Goal: Transaction & Acquisition: Purchase product/service

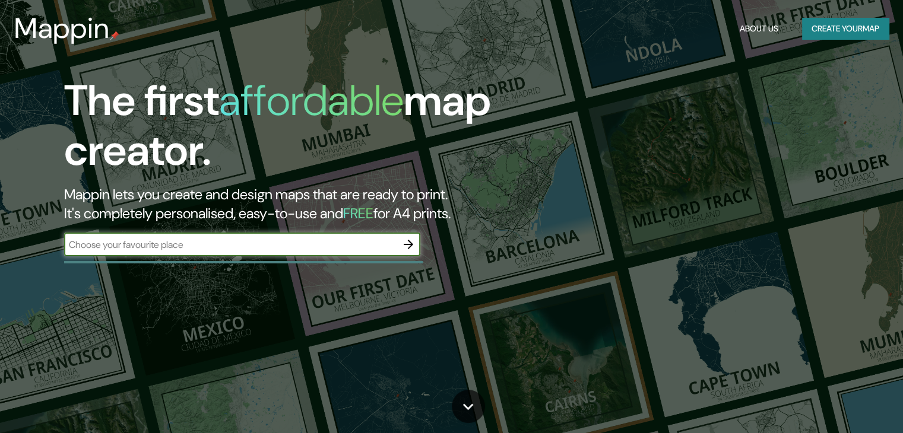
click at [306, 256] on div "​" at bounding box center [242, 246] width 356 height 26
click at [302, 245] on input "text" at bounding box center [230, 245] width 333 height 14
type input "CELAYA"
click at [411, 248] on icon "button" at bounding box center [408, 245] width 14 height 14
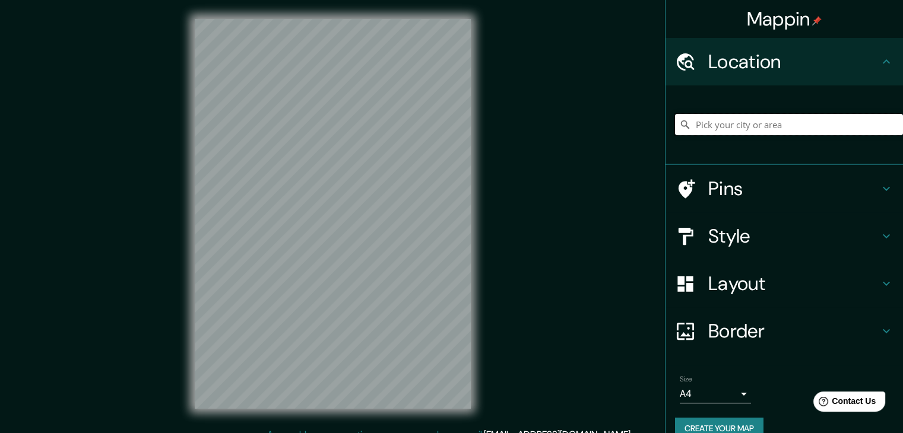
click at [705, 119] on input "Pick your city or area" at bounding box center [789, 124] width 228 height 21
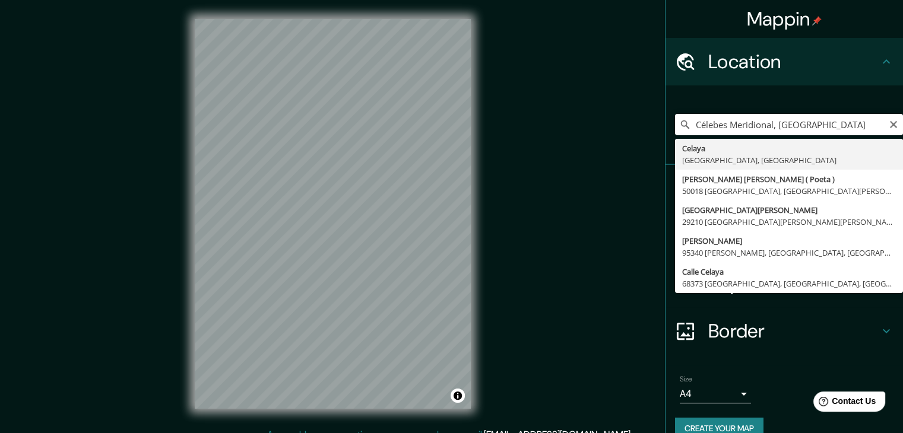
type input "[GEOGRAPHIC_DATA], [GEOGRAPHIC_DATA], [GEOGRAPHIC_DATA]"
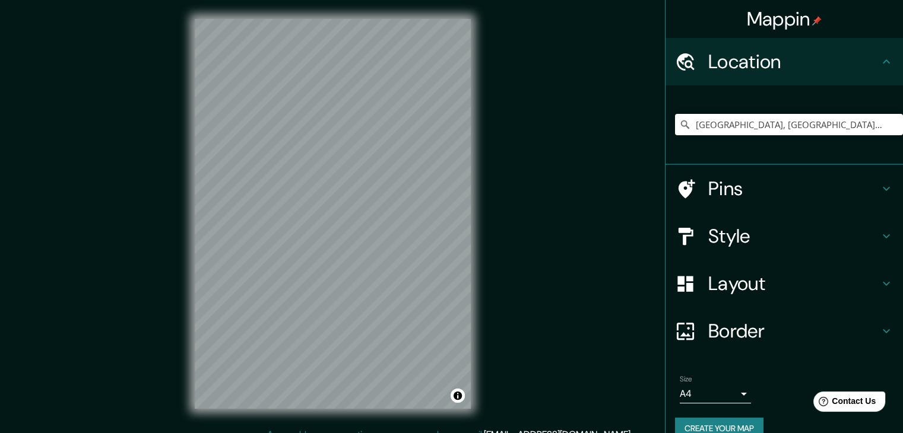
click at [749, 333] on h4 "Border" at bounding box center [793, 331] width 171 height 24
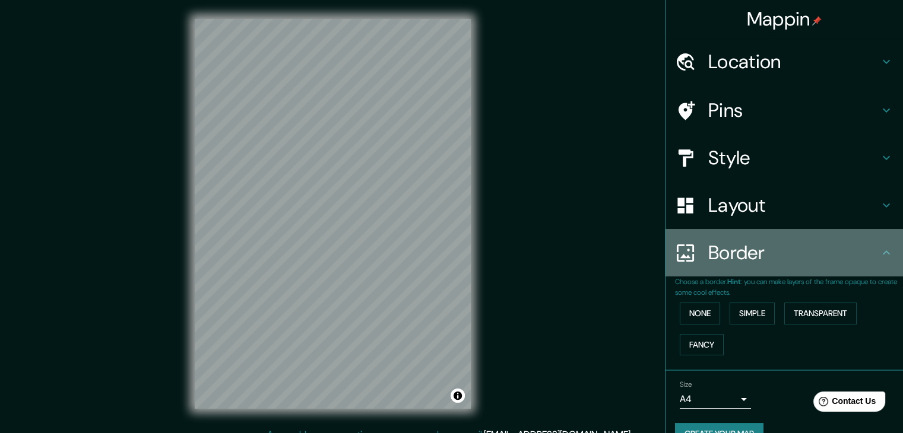
click at [803, 258] on h4 "Border" at bounding box center [793, 253] width 171 height 24
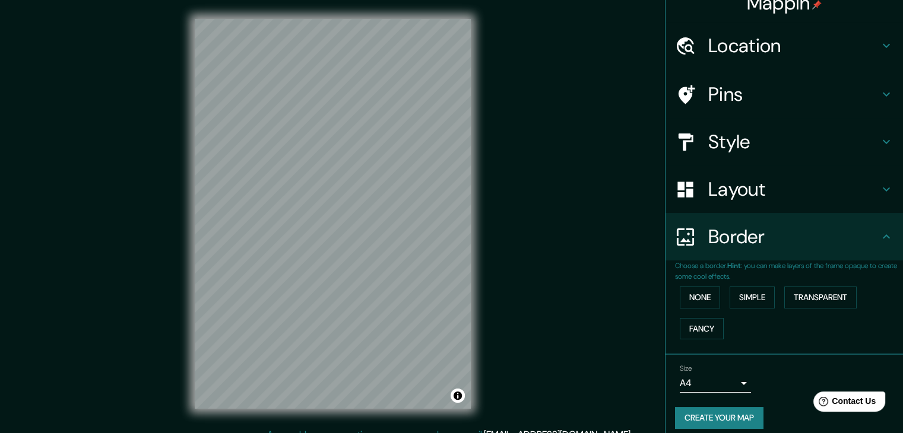
scroll to position [25, 0]
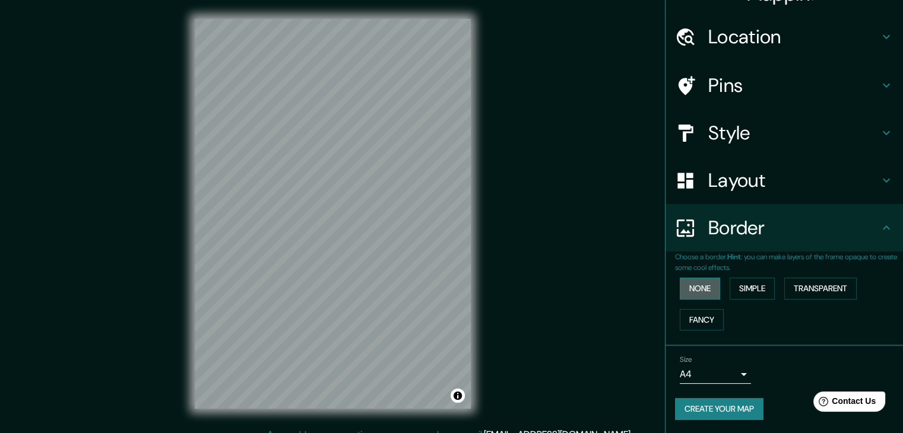
click at [694, 287] on button "None" at bounding box center [700, 289] width 40 height 22
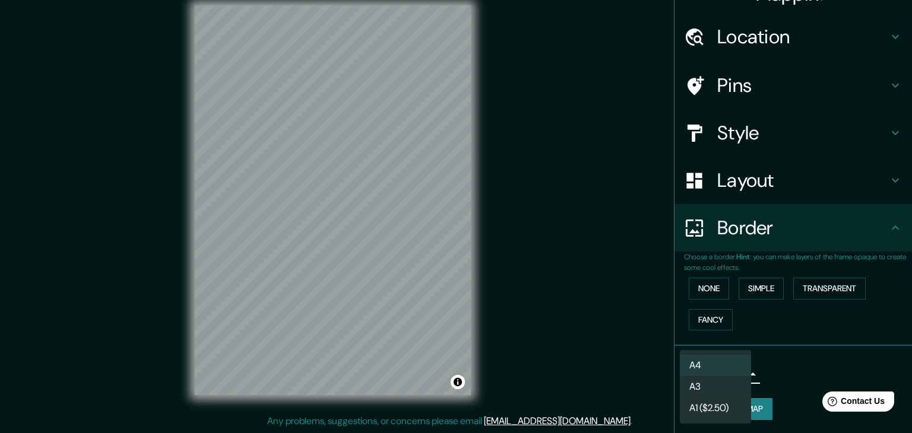
click at [731, 371] on body "Mappin Location [GEOGRAPHIC_DATA], [GEOGRAPHIC_DATA], [GEOGRAPHIC_DATA] Pins St…" at bounding box center [456, 202] width 912 height 433
click at [717, 370] on li "A4" at bounding box center [715, 365] width 71 height 21
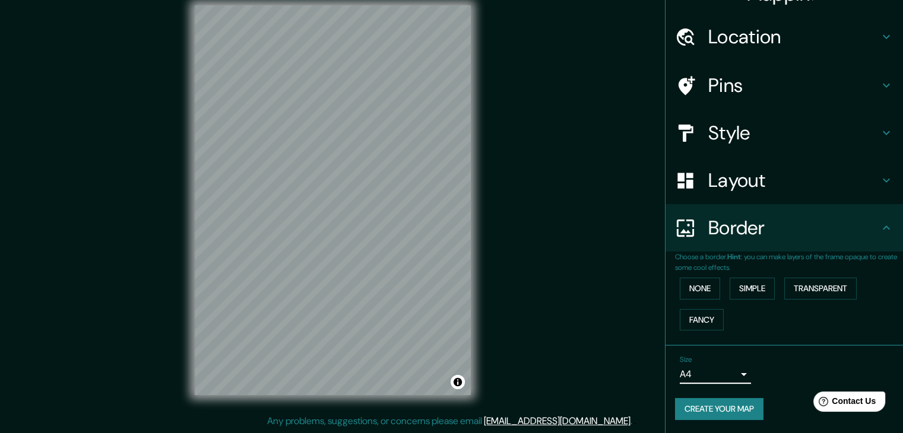
click at [726, 380] on body "Mappin Location [GEOGRAPHIC_DATA], [GEOGRAPHIC_DATA], [GEOGRAPHIC_DATA] Pins St…" at bounding box center [451, 202] width 903 height 433
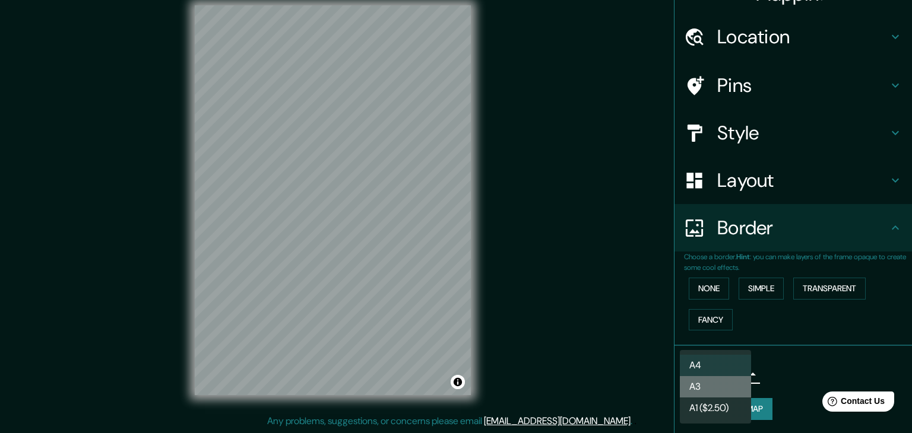
drag, startPoint x: 697, startPoint y: 383, endPoint x: 704, endPoint y: 379, distance: 8.2
click at [697, 383] on li "A3" at bounding box center [715, 386] width 71 height 21
type input "a4"
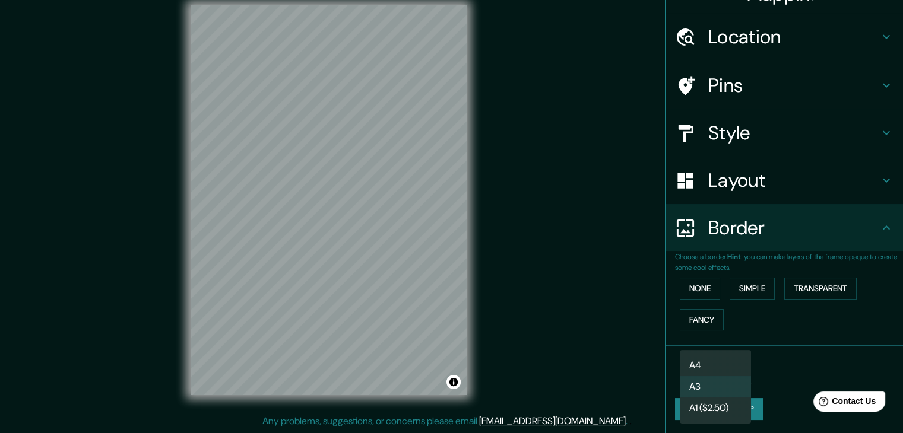
click at [714, 366] on body "Mappin Location [GEOGRAPHIC_DATA], [GEOGRAPHIC_DATA], [GEOGRAPHIC_DATA] Pins St…" at bounding box center [451, 202] width 903 height 433
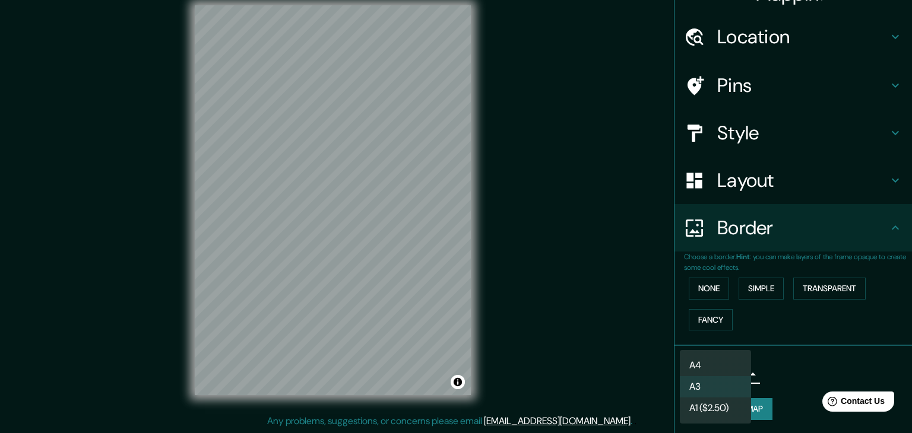
drag, startPoint x: 806, startPoint y: 346, endPoint x: 806, endPoint y: 340, distance: 6.0
click at [806, 345] on div at bounding box center [456, 216] width 912 height 433
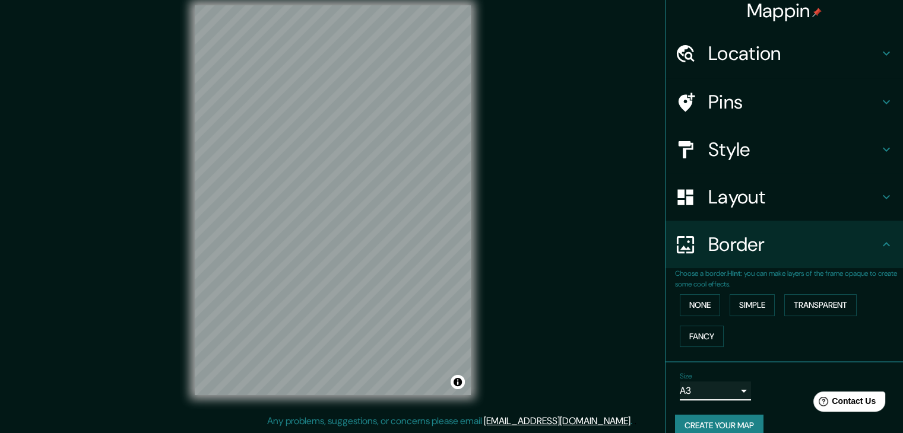
scroll to position [0, 0]
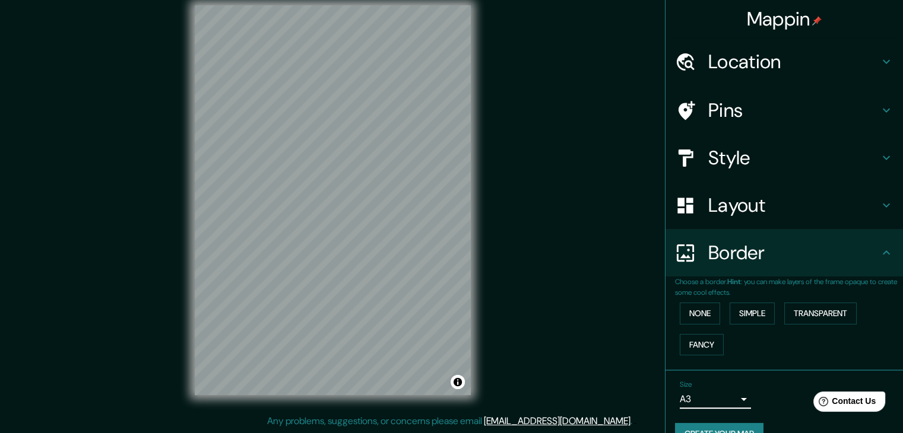
click at [761, 146] on h4 "Style" at bounding box center [793, 158] width 171 height 24
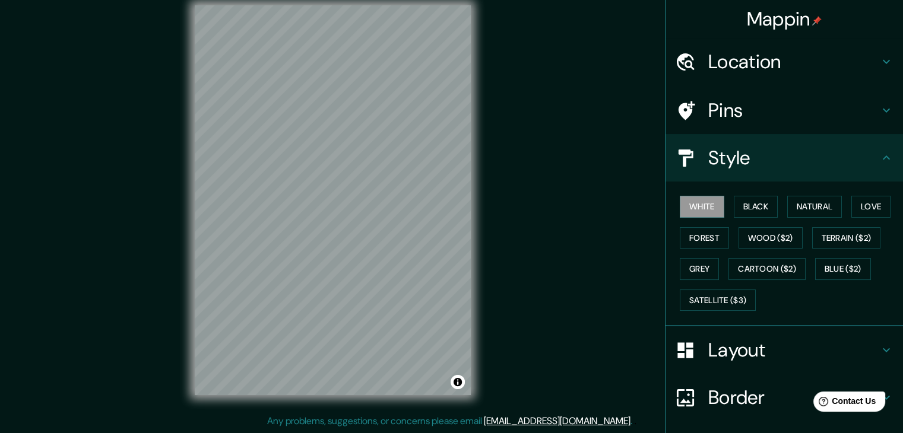
click at [764, 151] on h4 "Style" at bounding box center [793, 158] width 171 height 24
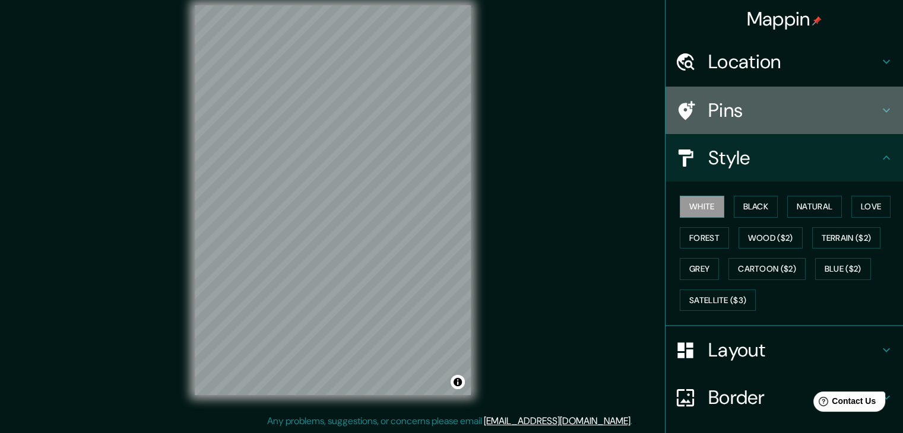
click at [743, 113] on h4 "Pins" at bounding box center [793, 111] width 171 height 24
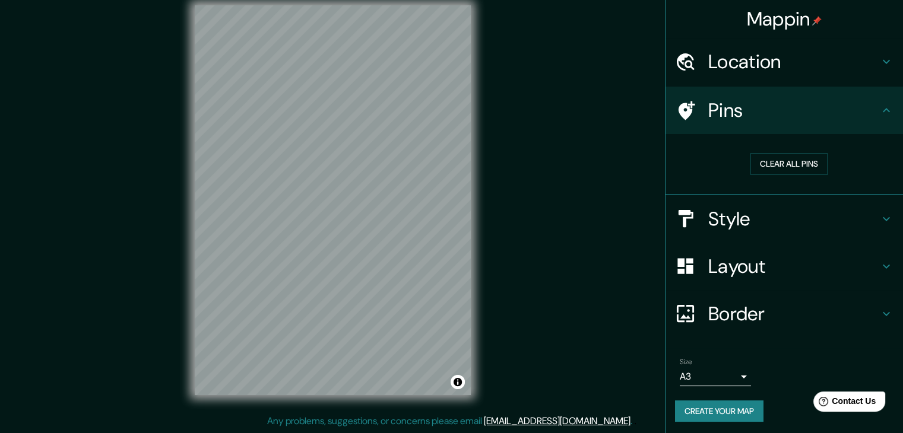
click at [776, 58] on h4 "Location" at bounding box center [793, 62] width 171 height 24
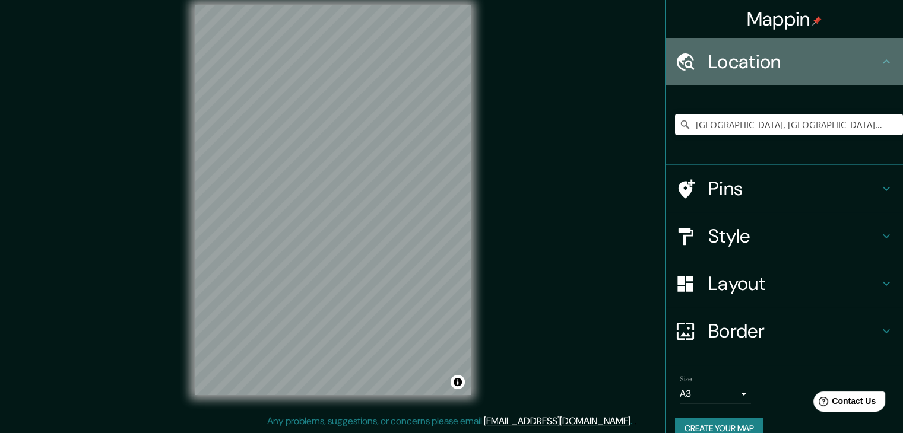
click at [787, 61] on h4 "Location" at bounding box center [793, 62] width 171 height 24
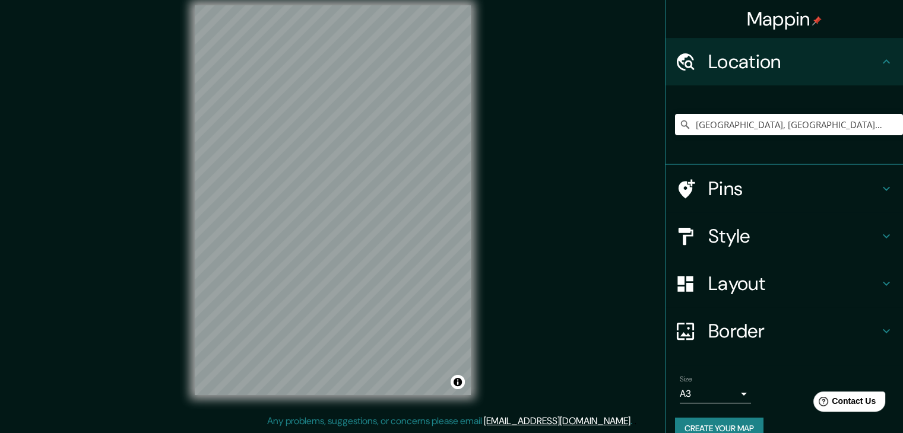
click at [769, 189] on h4 "Pins" at bounding box center [793, 189] width 171 height 24
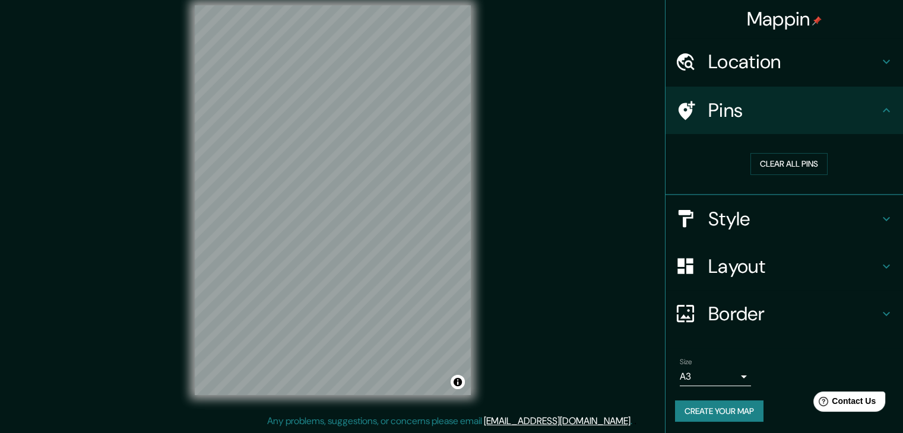
click at [759, 218] on h4 "Style" at bounding box center [793, 219] width 171 height 24
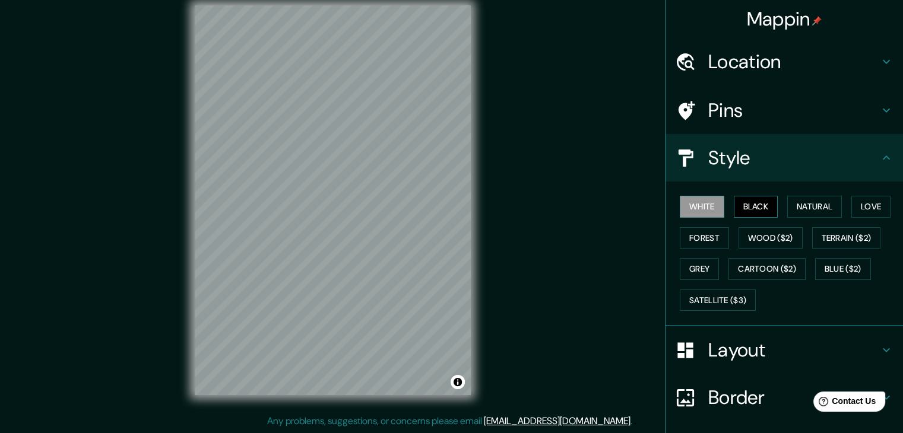
click at [762, 210] on button "Black" at bounding box center [756, 207] width 45 height 22
click at [708, 206] on button "White" at bounding box center [702, 207] width 45 height 22
click at [755, 365] on div "Layout" at bounding box center [785, 351] width 238 height 48
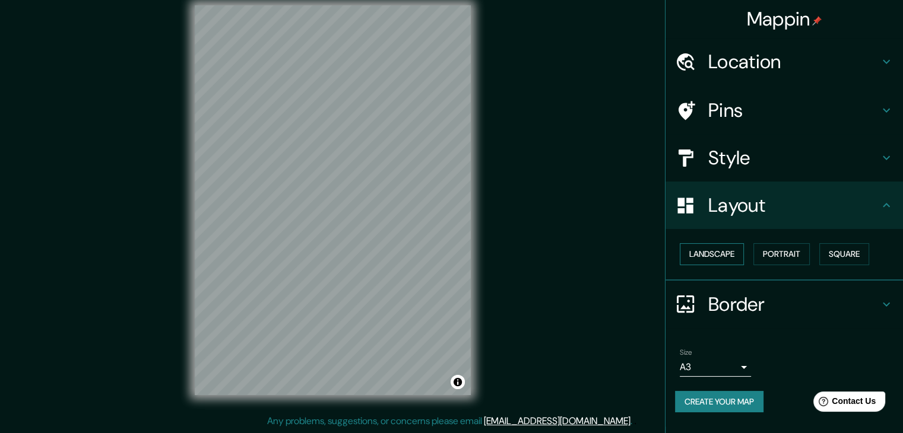
click at [702, 254] on button "Landscape" at bounding box center [712, 254] width 64 height 22
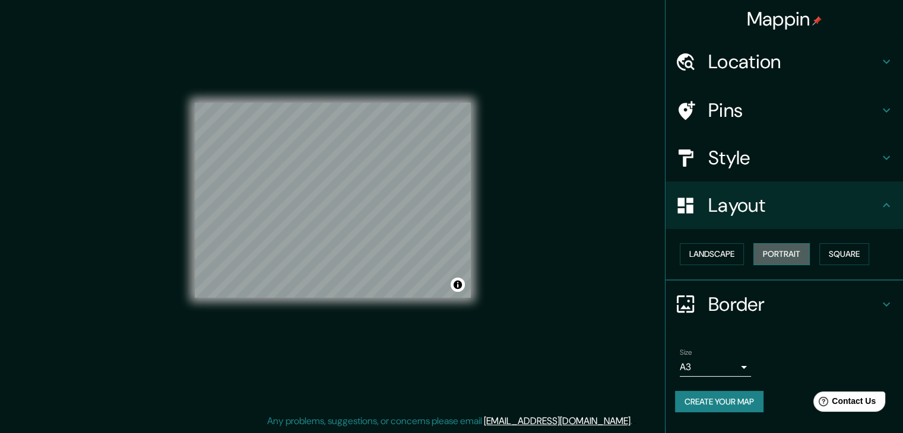
click at [804, 254] on button "Portrait" at bounding box center [782, 254] width 56 height 22
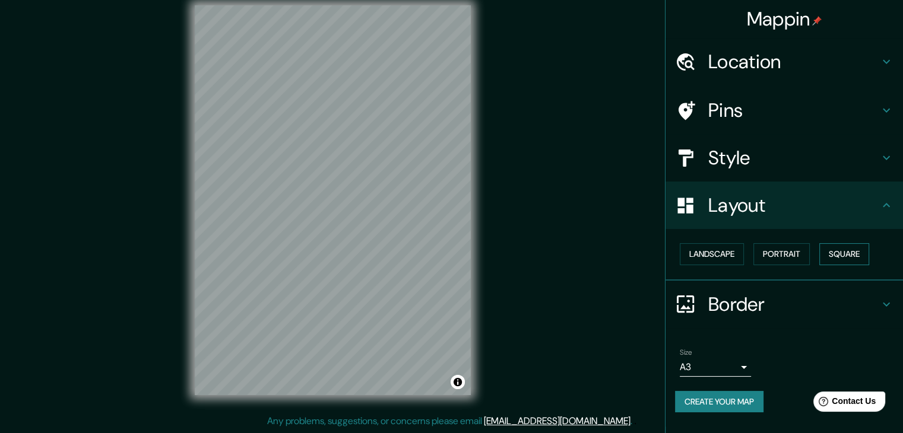
click at [863, 254] on button "Square" at bounding box center [844, 254] width 50 height 22
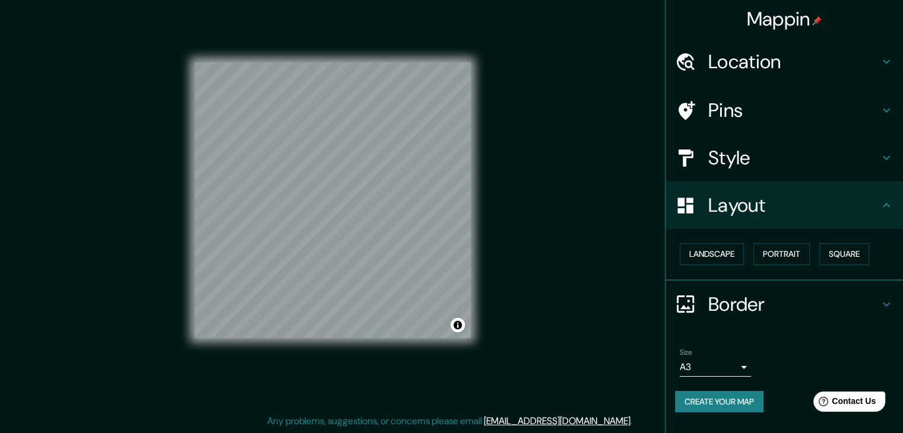
click at [600, 262] on div "Mappin Location [GEOGRAPHIC_DATA], [GEOGRAPHIC_DATA], [GEOGRAPHIC_DATA] Pins St…" at bounding box center [451, 209] width 903 height 447
click at [734, 257] on button "Landscape" at bounding box center [712, 254] width 64 height 22
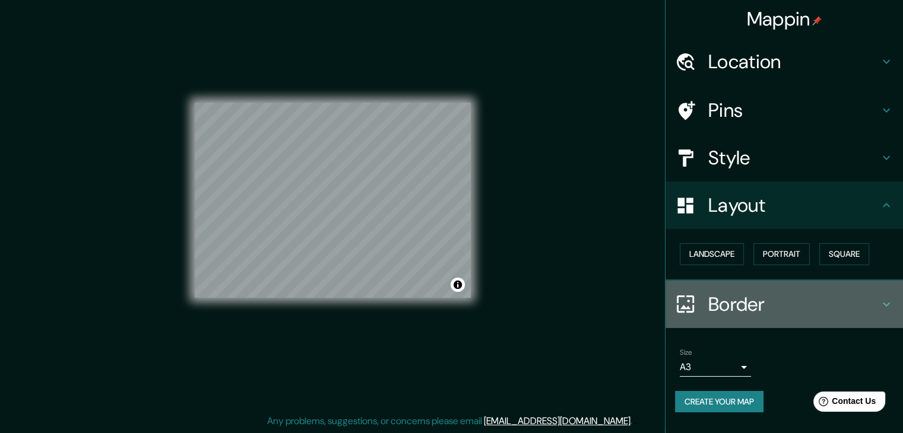
click at [732, 308] on h4 "Border" at bounding box center [793, 305] width 171 height 24
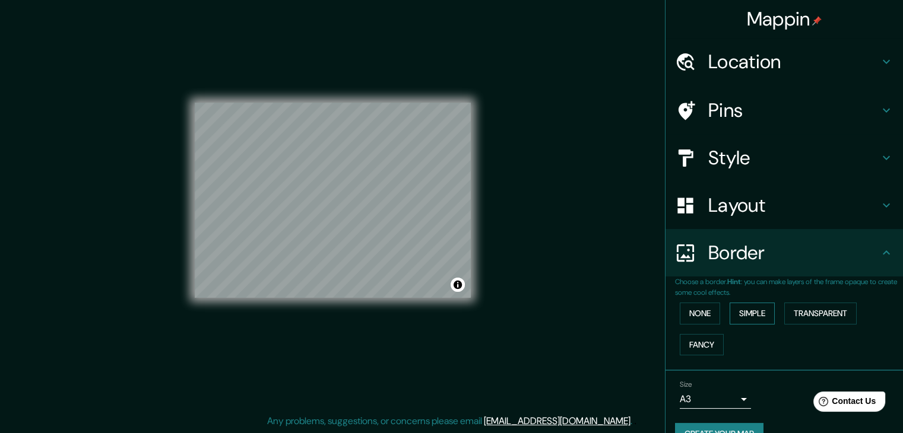
click at [753, 314] on button "Simple" at bounding box center [752, 314] width 45 height 22
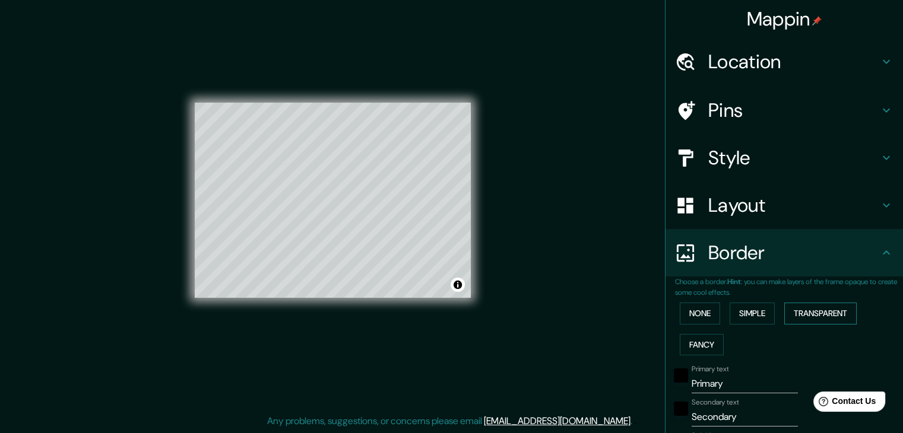
click at [807, 315] on button "Transparent" at bounding box center [820, 314] width 72 height 22
click at [696, 345] on button "Fancy" at bounding box center [702, 345] width 44 height 22
click at [755, 313] on button "Simple" at bounding box center [752, 314] width 45 height 22
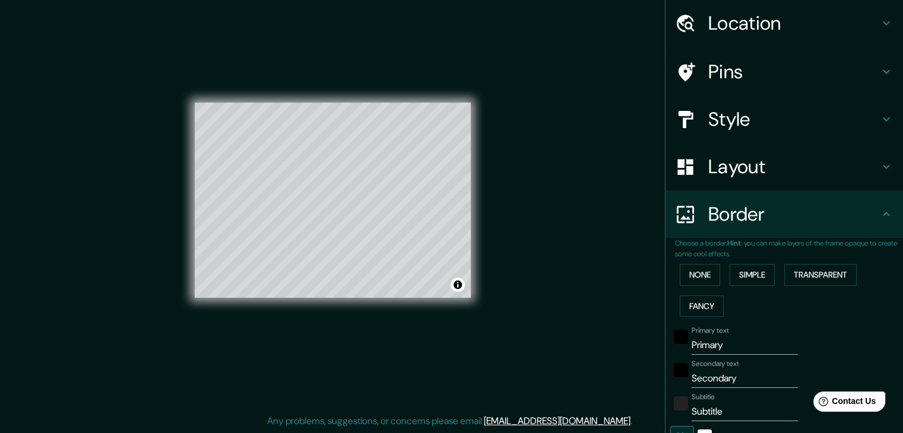
scroll to position [59, 0]
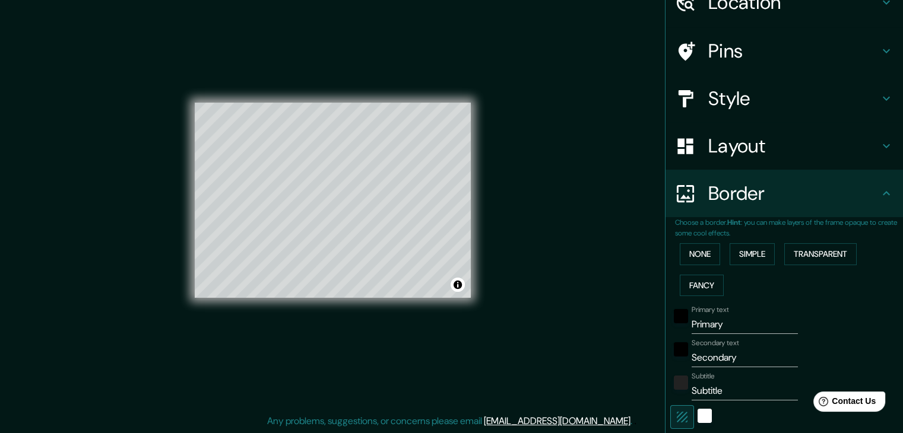
click at [732, 324] on input "Primary" at bounding box center [745, 324] width 106 height 19
type input "Primar"
type input "37"
type input "Prima"
type input "37"
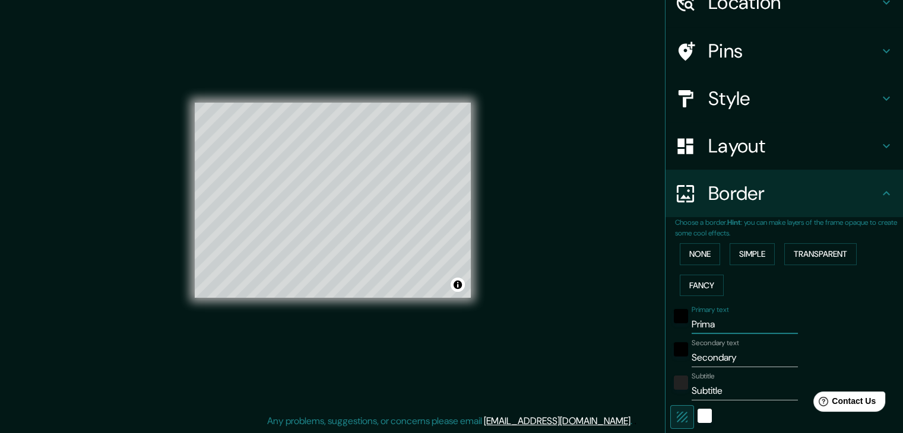
type input "Prim"
type input "37"
type input "P"
type input "37"
click at [743, 356] on input "Secondary" at bounding box center [745, 358] width 106 height 19
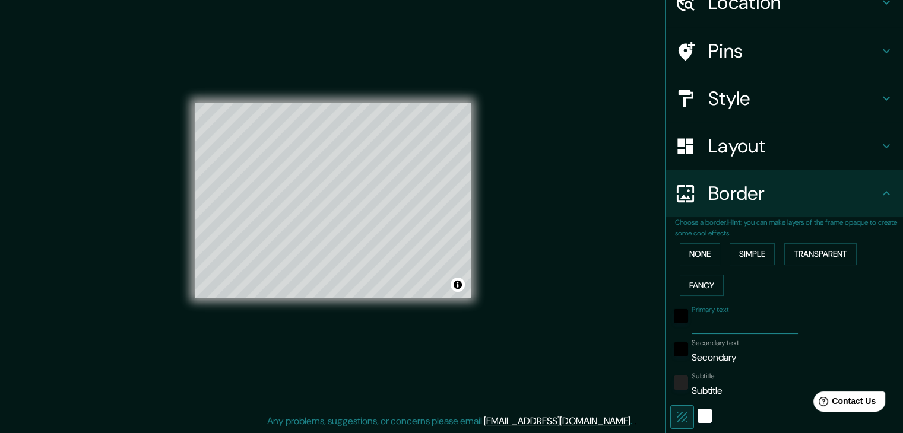
type input "Secondar"
type input "37"
type input "Seconda"
type input "37"
type input "Second"
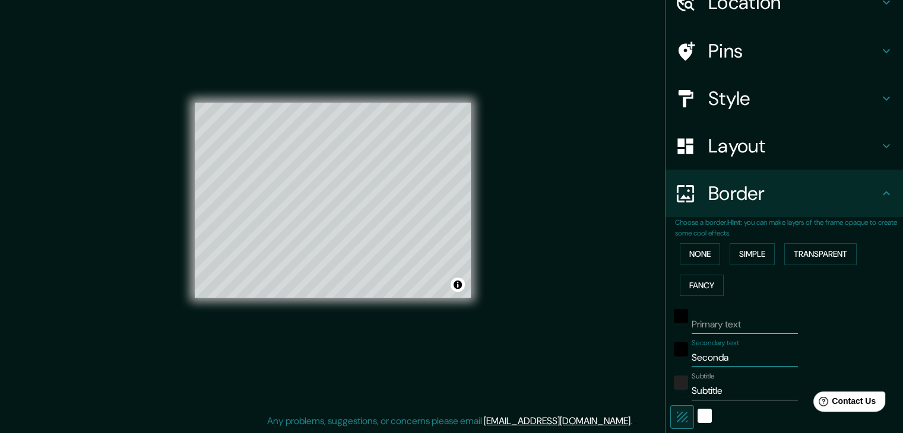
type input "37"
type input "Seco"
type input "37"
type input "S"
type input "37"
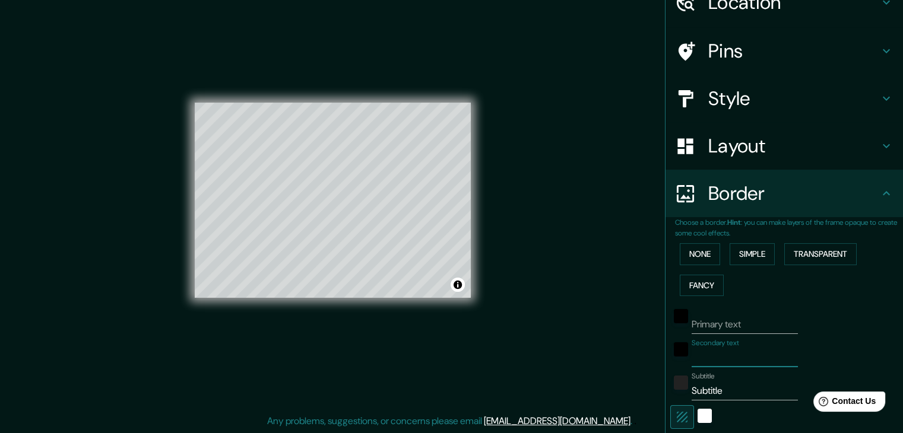
click at [734, 388] on input "Subtitle" at bounding box center [745, 391] width 106 height 19
type input "Subtitl"
type input "37"
type input "Subtit"
type input "37"
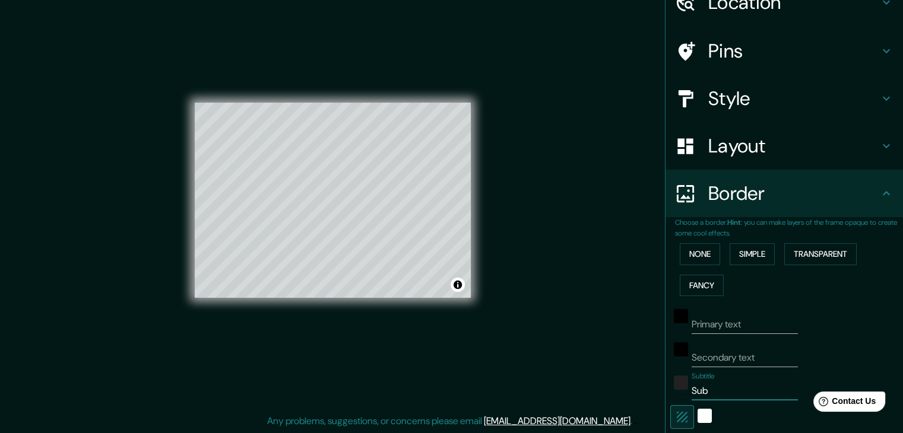
type input "Su"
type input "37"
type input "S"
type input "37"
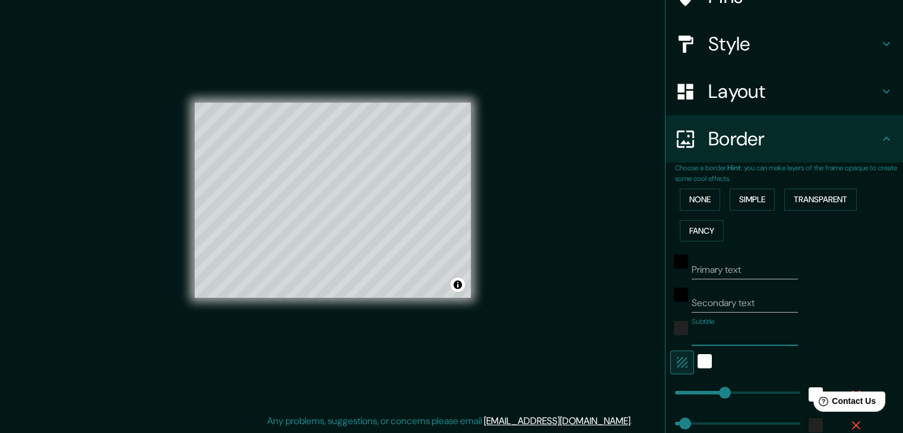
scroll to position [178, 0]
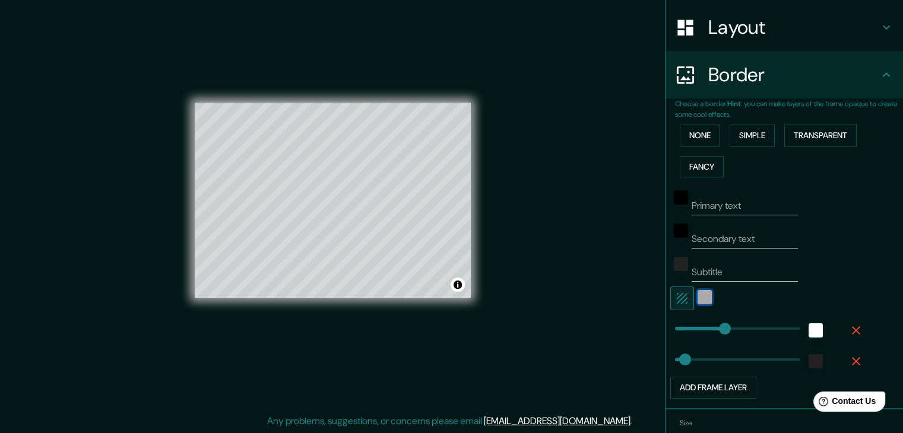
click at [698, 295] on div "white" at bounding box center [705, 297] width 14 height 14
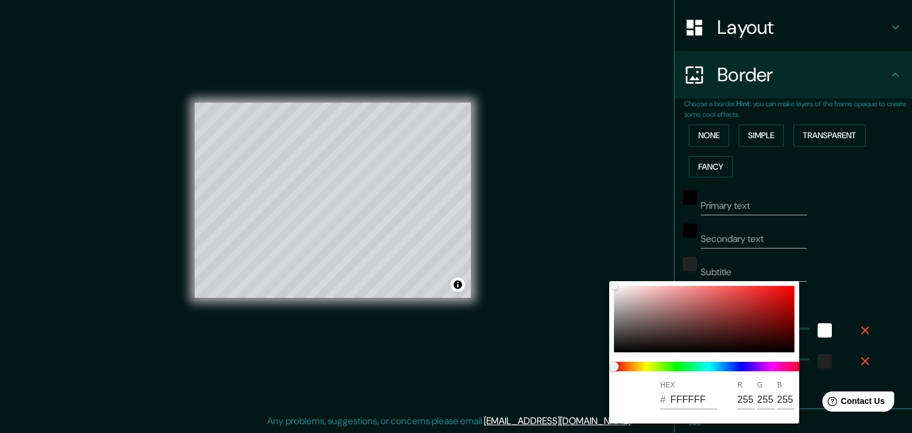
click at [832, 278] on div at bounding box center [456, 216] width 912 height 433
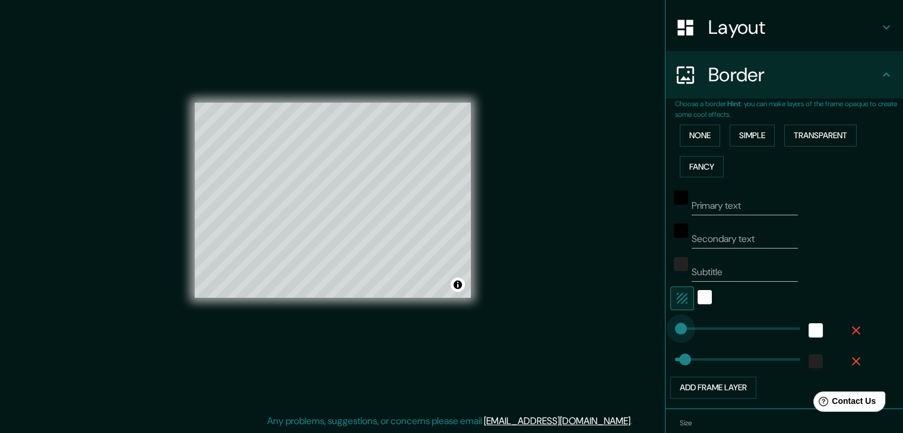
type input "16"
drag, startPoint x: 717, startPoint y: 324, endPoint x: 670, endPoint y: 327, distance: 47.0
type input "37"
type input "0"
drag, startPoint x: 670, startPoint y: 327, endPoint x: 657, endPoint y: 328, distance: 13.1
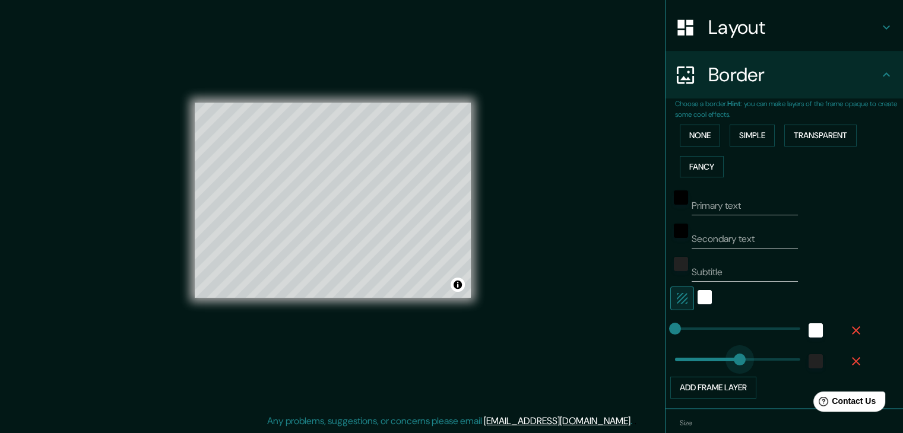
type input "255"
drag, startPoint x: 679, startPoint y: 360, endPoint x: 735, endPoint y: 360, distance: 55.2
type input "0"
drag, startPoint x: 727, startPoint y: 359, endPoint x: 642, endPoint y: 357, distance: 85.5
type input "124"
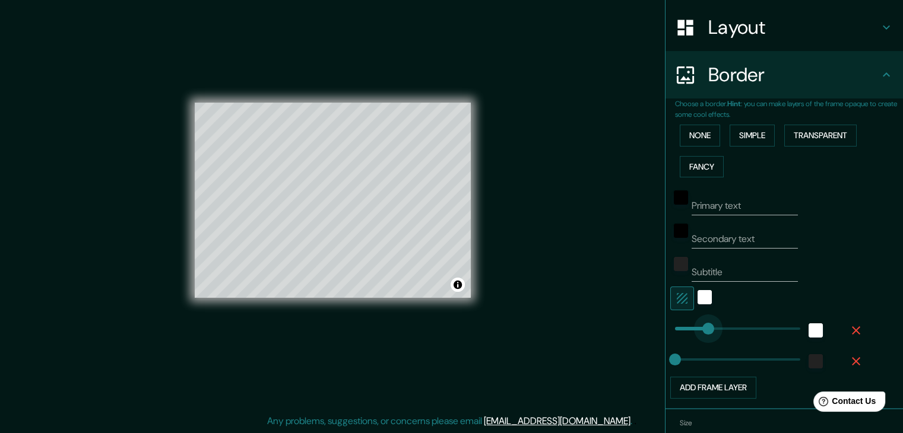
drag, startPoint x: 665, startPoint y: 328, endPoint x: 700, endPoint y: 333, distance: 34.9
type input "358"
drag, startPoint x: 699, startPoint y: 328, endPoint x: 762, endPoint y: 327, distance: 63.5
type input "0"
drag, startPoint x: 760, startPoint y: 328, endPoint x: 622, endPoint y: 340, distance: 138.9
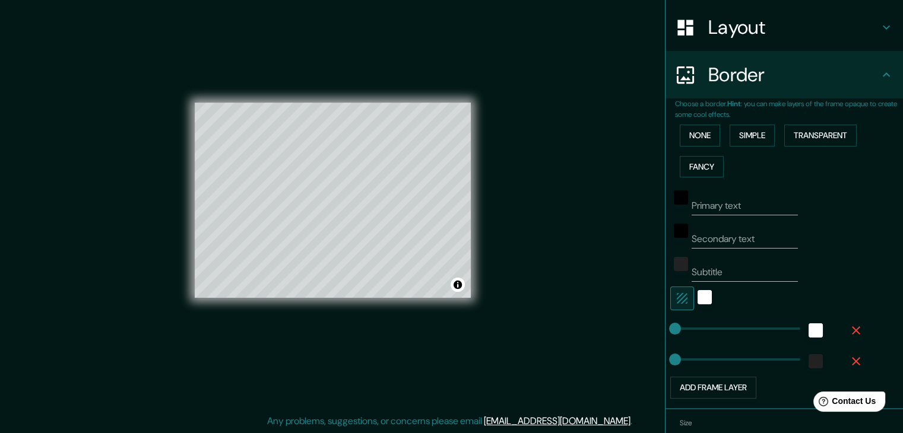
click at [850, 328] on icon "button" at bounding box center [856, 331] width 14 height 14
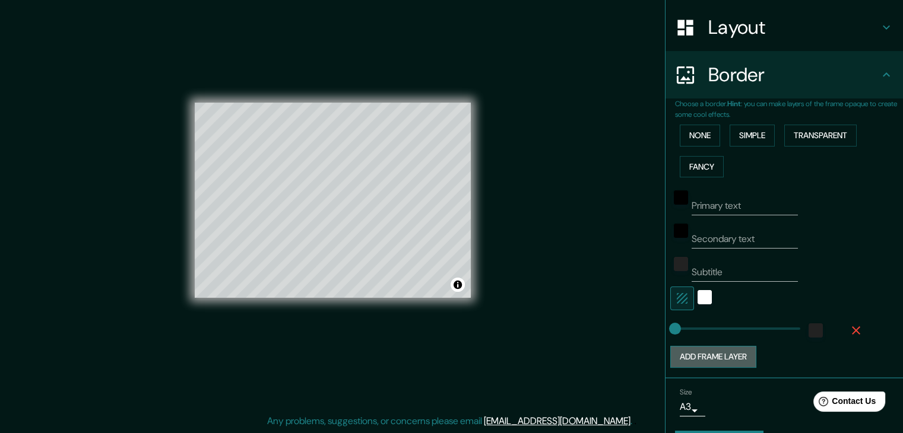
click at [717, 356] on button "Add frame layer" at bounding box center [713, 357] width 86 height 22
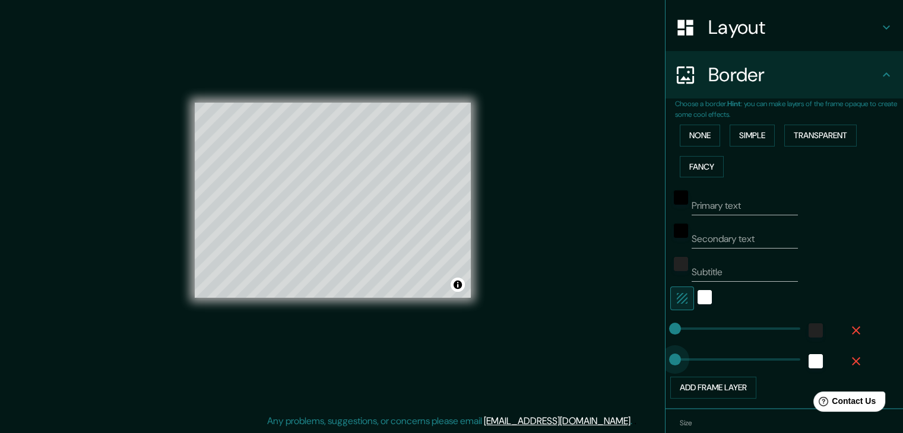
type input "80"
drag, startPoint x: 717, startPoint y: 358, endPoint x: 688, endPoint y: 365, distance: 30.0
type input "0"
drag, startPoint x: 683, startPoint y: 359, endPoint x: 634, endPoint y: 361, distance: 49.3
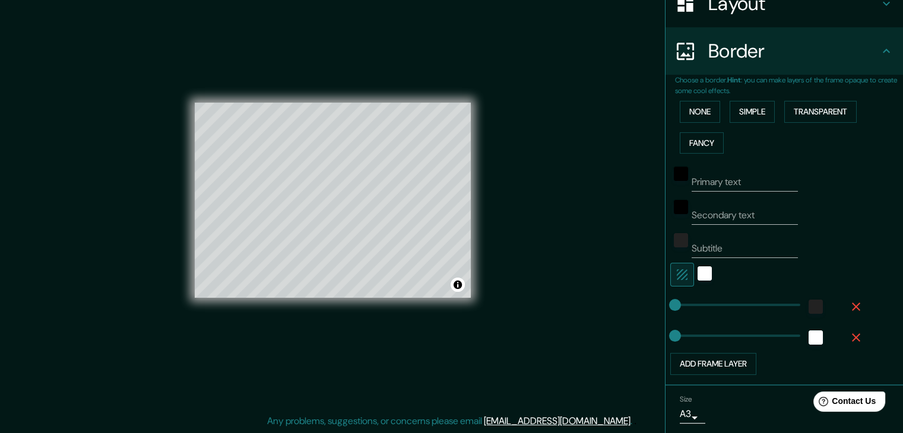
scroll to position [181, 0]
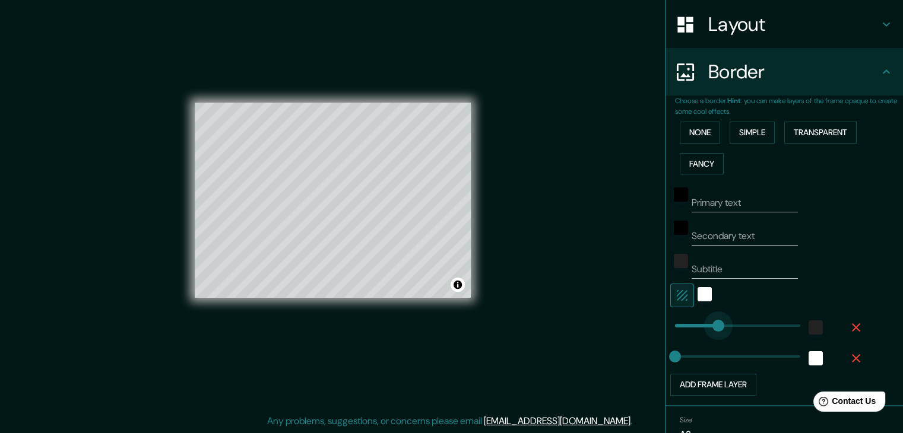
type input "164"
drag, startPoint x: 667, startPoint y: 324, endPoint x: 710, endPoint y: 327, distance: 42.9
type input "0"
drag, startPoint x: 710, startPoint y: 324, endPoint x: 626, endPoint y: 327, distance: 84.4
click at [849, 325] on icon "button" at bounding box center [856, 328] width 14 height 14
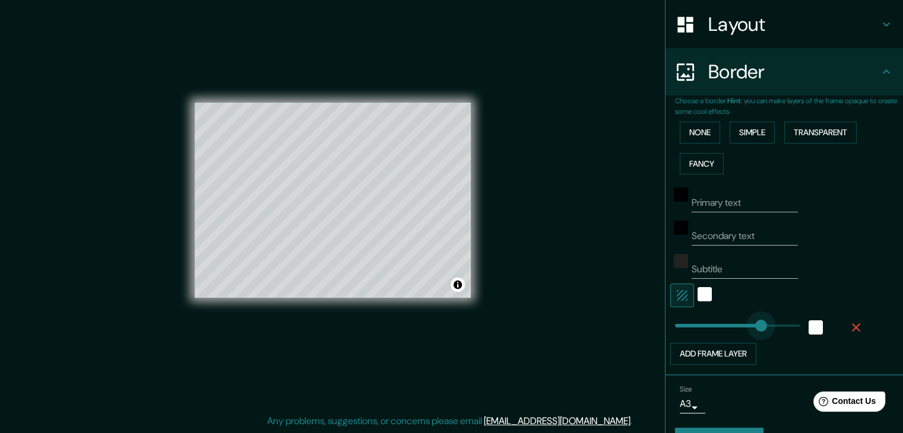
type input "330"
drag, startPoint x: 667, startPoint y: 324, endPoint x: 755, endPoint y: 325, distance: 87.3
type input "0"
drag, startPoint x: 755, startPoint y: 324, endPoint x: 660, endPoint y: 331, distance: 95.3
drag, startPoint x: 665, startPoint y: 323, endPoint x: 616, endPoint y: 326, distance: 49.4
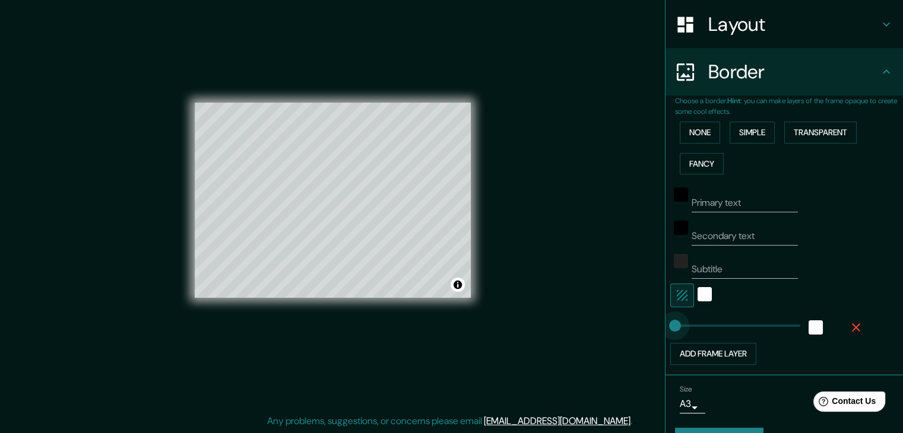
click at [618, 327] on div "Mappin Location [GEOGRAPHIC_DATA], [GEOGRAPHIC_DATA], [GEOGRAPHIC_DATA] Pins St…" at bounding box center [451, 209] width 903 height 447
click at [701, 162] on button "Fancy" at bounding box center [702, 164] width 44 height 22
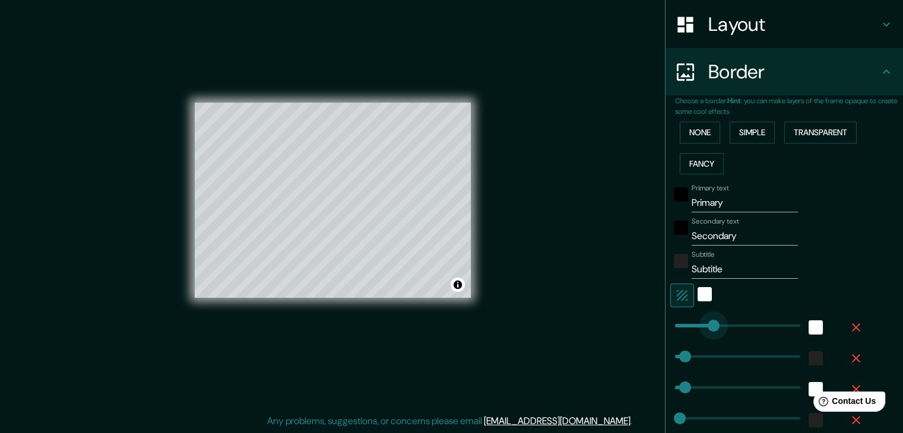
type input "133"
drag, startPoint x: 717, startPoint y: 327, endPoint x: 702, endPoint y: 328, distance: 15.5
type input "37"
type input "19"
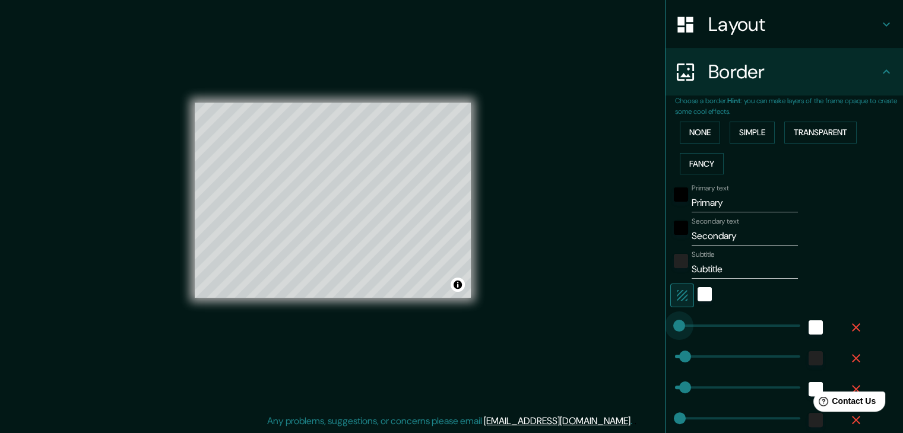
type input "0"
drag, startPoint x: 687, startPoint y: 326, endPoint x: 663, endPoint y: 326, distance: 23.8
type input "37"
type input "19"
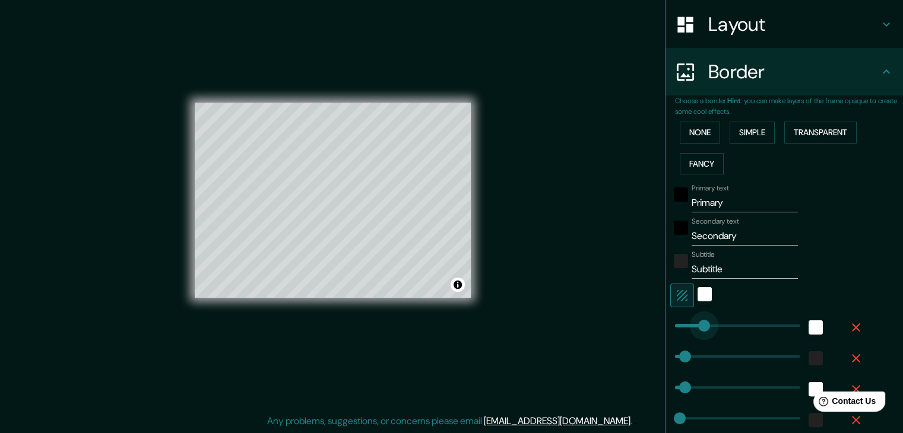
type input "147"
drag, startPoint x: 669, startPoint y: 326, endPoint x: 705, endPoint y: 333, distance: 36.9
type input "37"
type input "19"
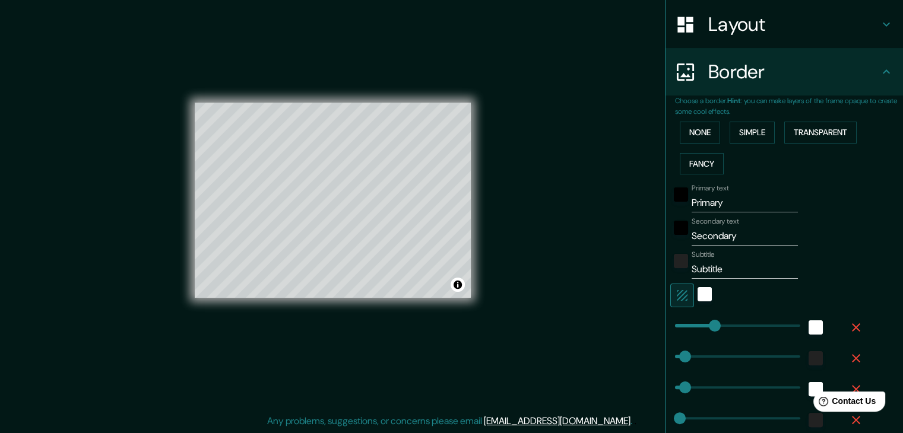
type input "0"
drag, startPoint x: 675, startPoint y: 356, endPoint x: 640, endPoint y: 355, distance: 35.1
type input "37"
type input "19"
click at [754, 132] on button "Simple" at bounding box center [752, 133] width 45 height 22
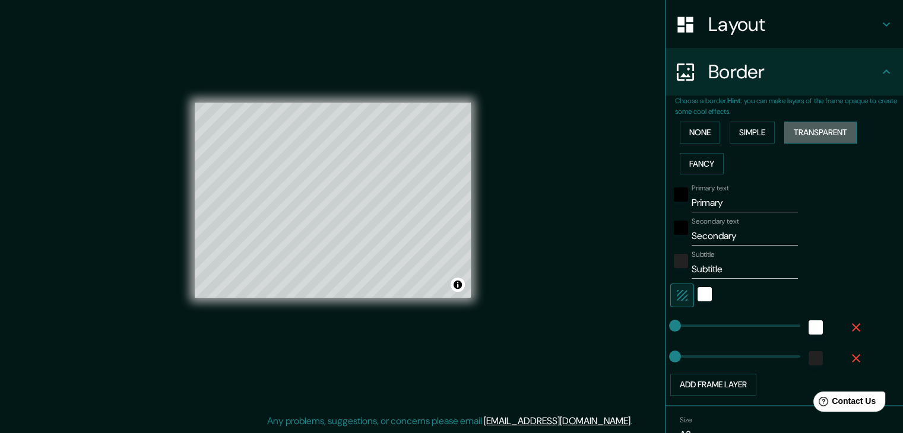
click at [800, 131] on button "Transparent" at bounding box center [820, 133] width 72 height 22
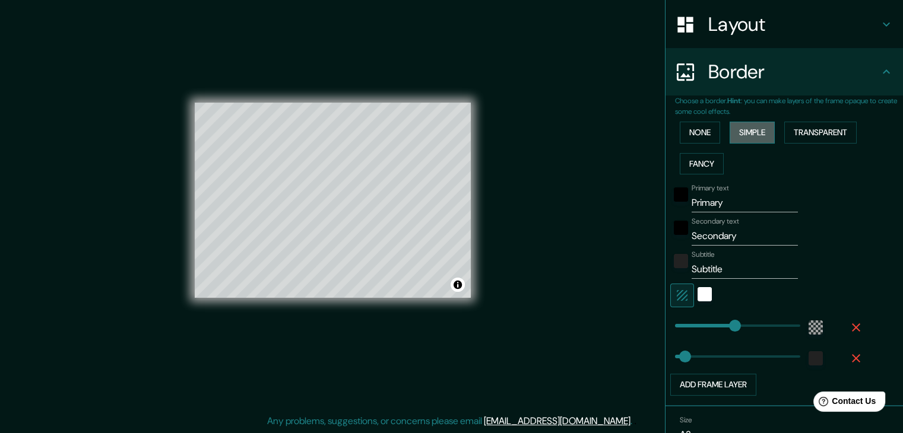
click at [749, 137] on button "Simple" at bounding box center [752, 133] width 45 height 22
type input "76"
drag, startPoint x: 663, startPoint y: 324, endPoint x: 686, endPoint y: 328, distance: 23.6
type input "0"
drag, startPoint x: 689, startPoint y: 325, endPoint x: 638, endPoint y: 326, distance: 51.1
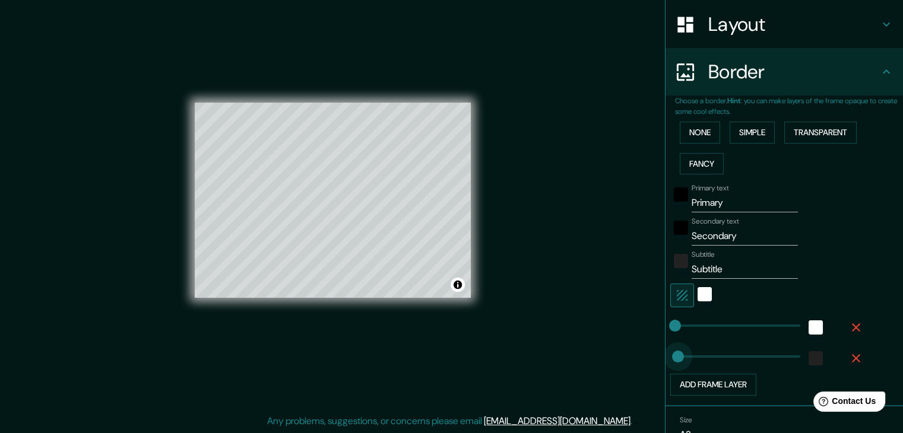
type input "83"
drag, startPoint x: 664, startPoint y: 356, endPoint x: 694, endPoint y: 357, distance: 30.3
type input "0"
drag, startPoint x: 694, startPoint y: 358, endPoint x: 635, endPoint y: 361, distance: 58.3
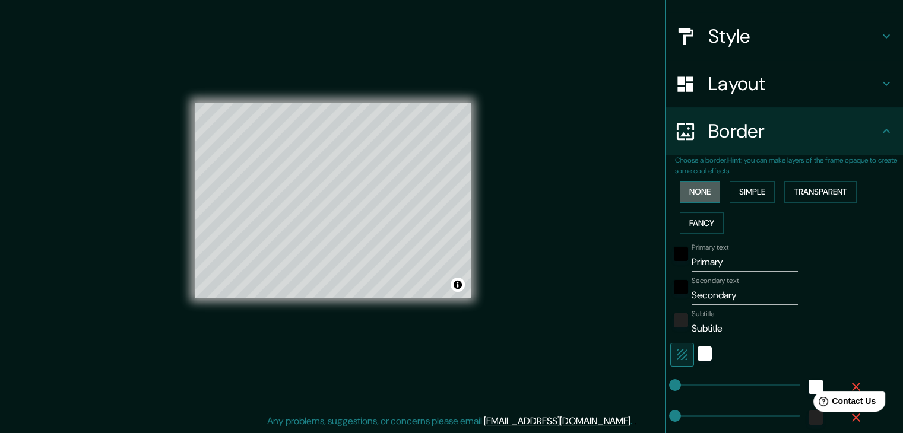
click at [690, 193] on button "None" at bounding box center [700, 192] width 40 height 22
